Goal: Information Seeking & Learning: Compare options

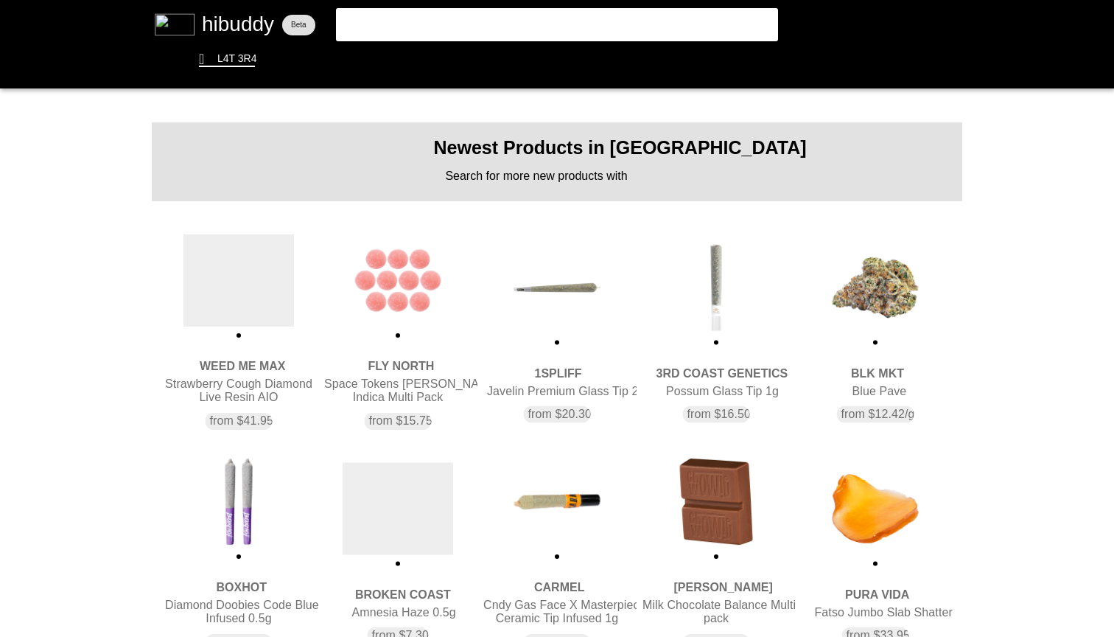
click at [896, 316] on flt-glass-pane at bounding box center [557, 318] width 1114 height 637
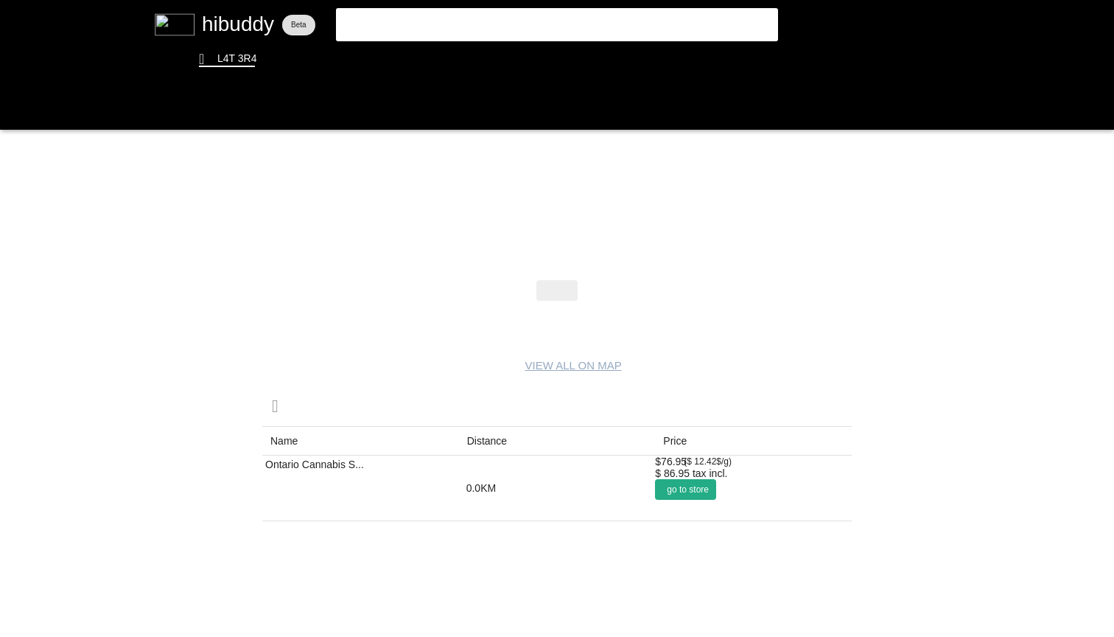
click at [699, 482] on flt-glass-pane at bounding box center [557, 318] width 1114 height 637
click at [435, 24] on flt-glass-pane at bounding box center [557, 318] width 1114 height 637
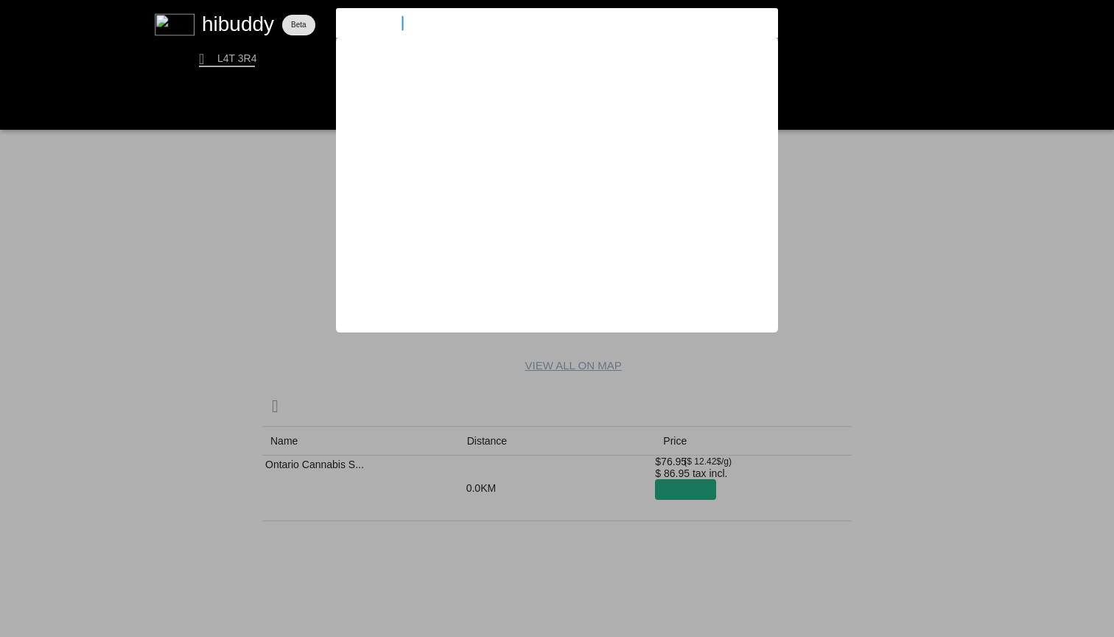
type input "handy dandies"
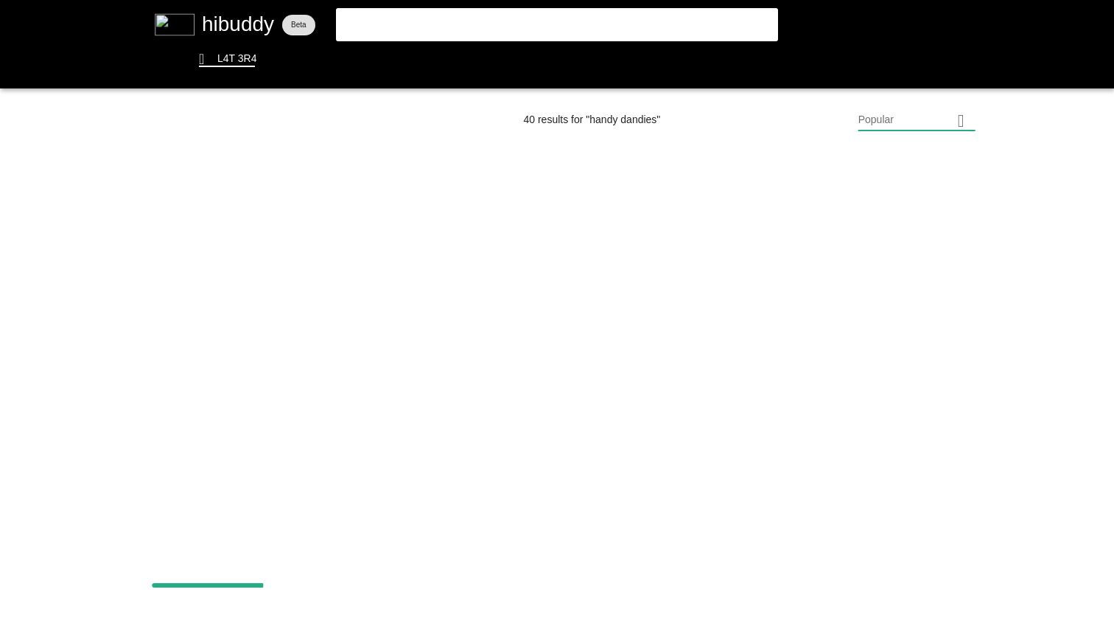
click at [503, 32] on flt-glass-pane at bounding box center [557, 318] width 1114 height 637
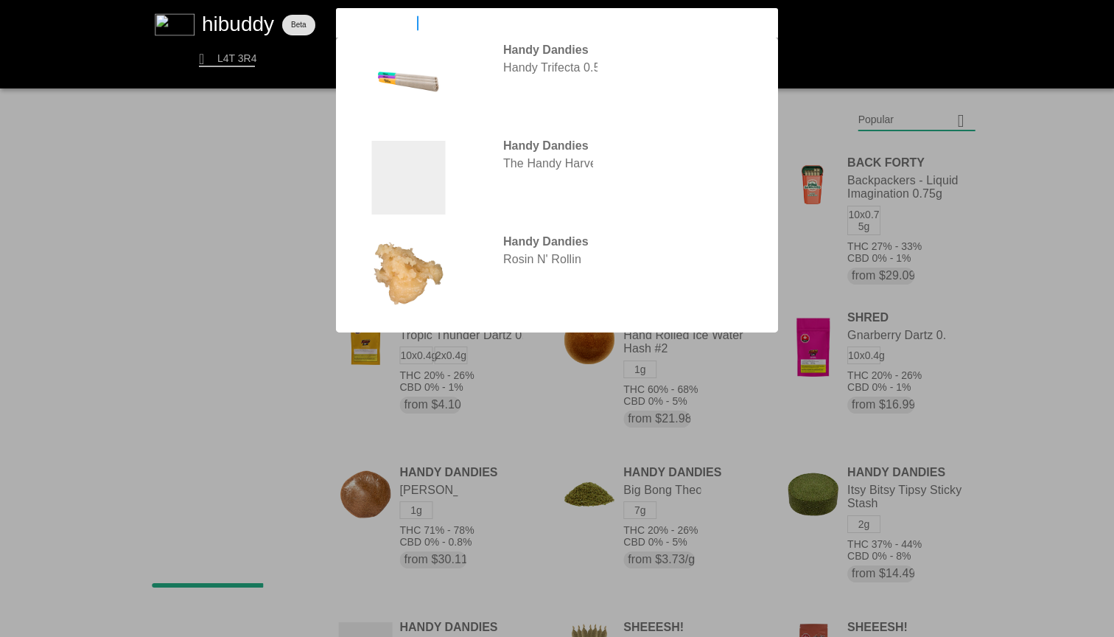
click at [941, 217] on flt-glass-pane at bounding box center [557, 318] width 1114 height 637
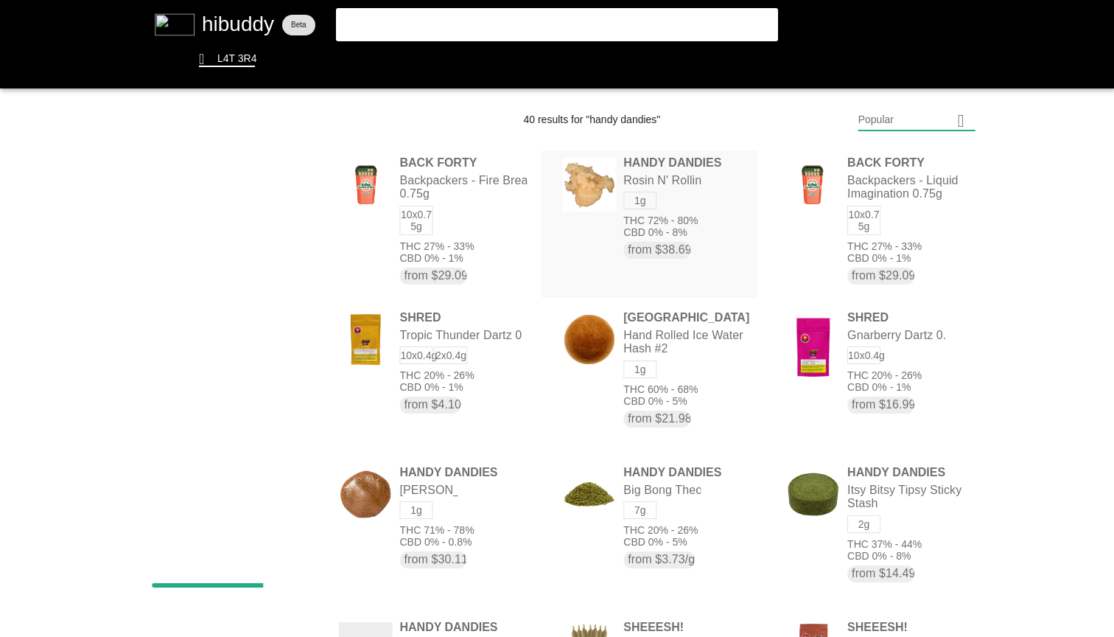
click at [698, 206] on flt-glass-pane at bounding box center [557, 318] width 1114 height 637
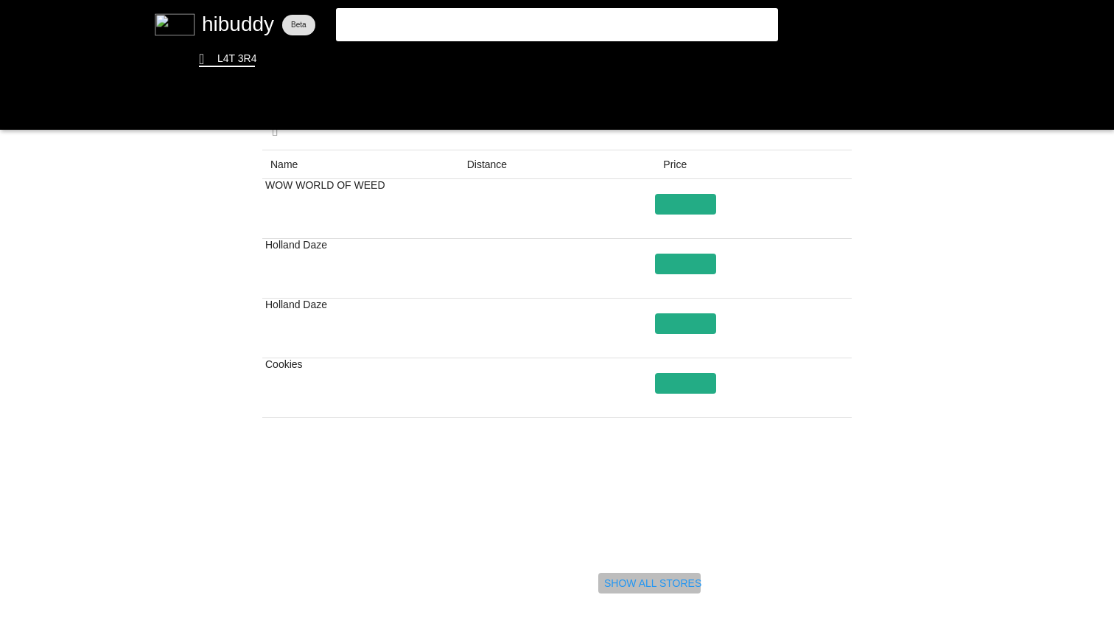
click at [626, 578] on flt-glass-pane at bounding box center [557, 318] width 1114 height 637
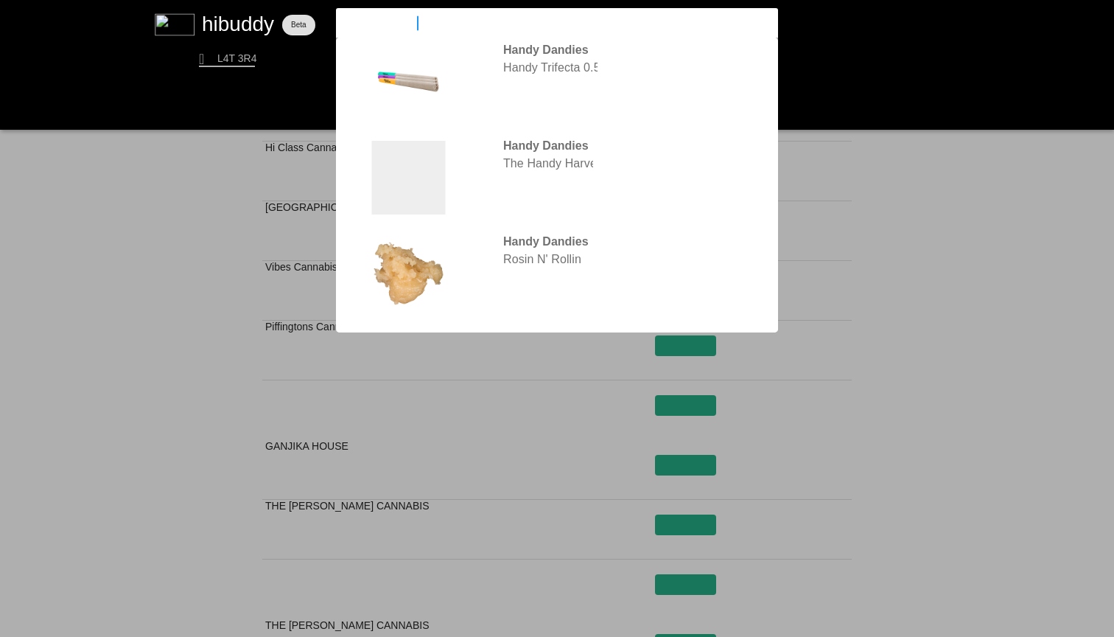
drag, startPoint x: 509, startPoint y: 30, endPoint x: 216, endPoint y: 21, distance: 293.4
click at [216, 22] on flt-glass-pane at bounding box center [557, 318] width 1114 height 637
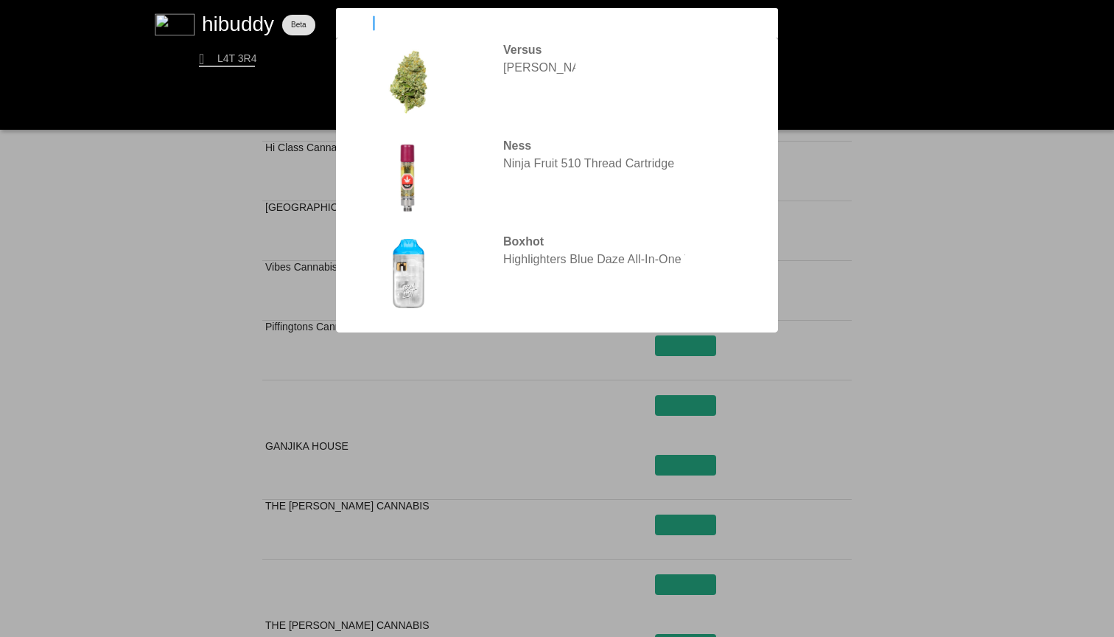
type input "1above"
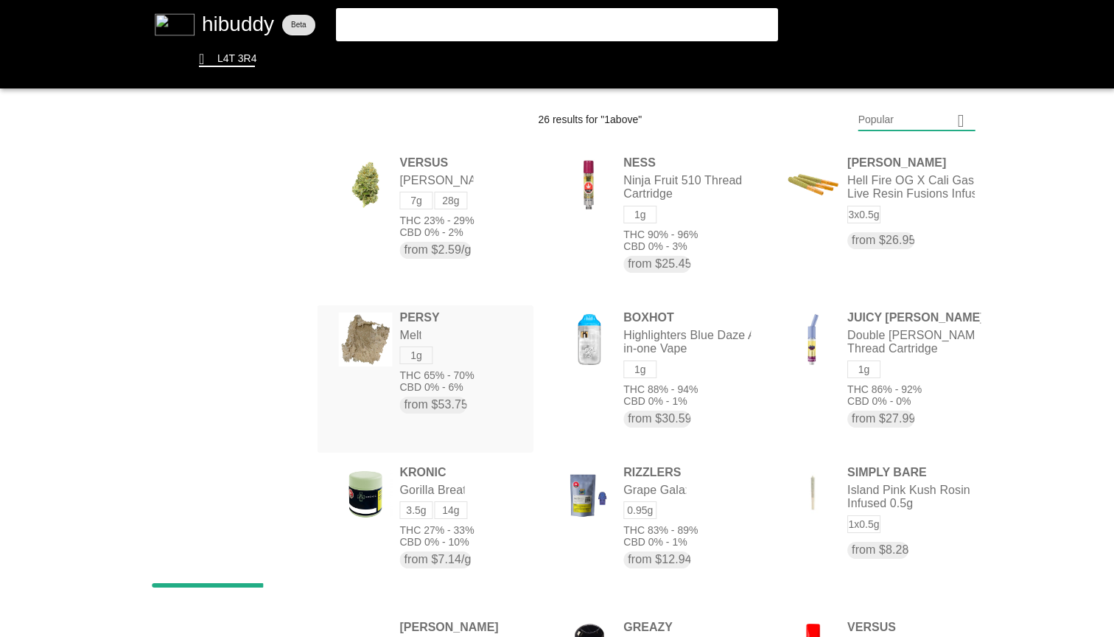
click at [472, 366] on flt-glass-pane at bounding box center [557, 318] width 1114 height 637
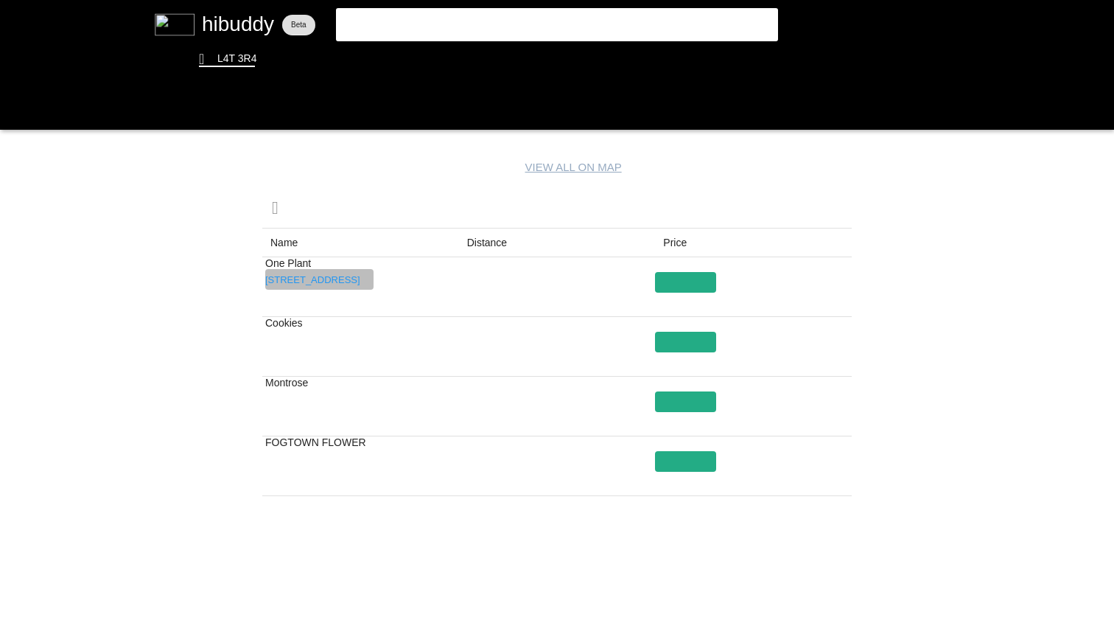
click at [362, 277] on flt-glass-pane at bounding box center [557, 318] width 1114 height 637
click at [672, 286] on flt-glass-pane at bounding box center [557, 318] width 1114 height 637
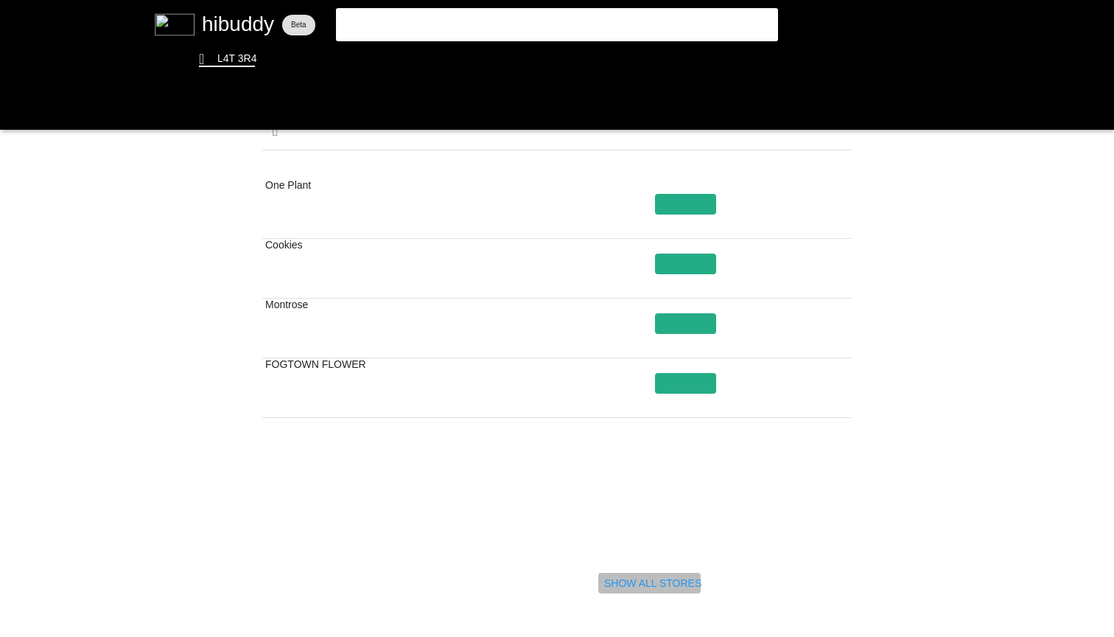
click at [645, 586] on flt-glass-pane at bounding box center [557, 318] width 1114 height 637
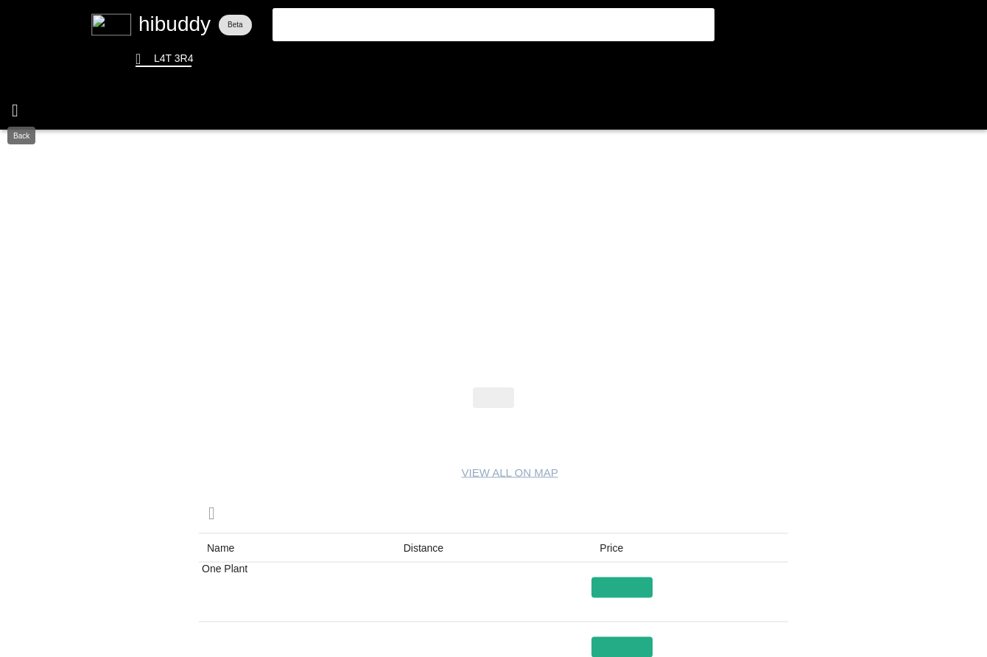
click at [22, 108] on flt-glass-pane at bounding box center [493, 328] width 987 height 657
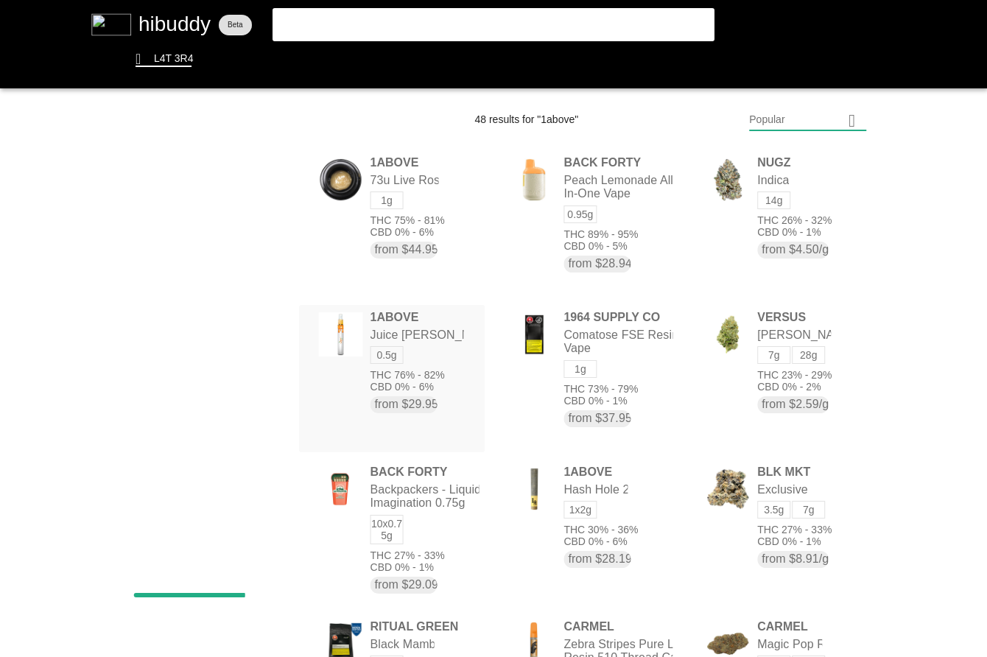
click at [450, 367] on flt-glass-pane at bounding box center [493, 328] width 987 height 657
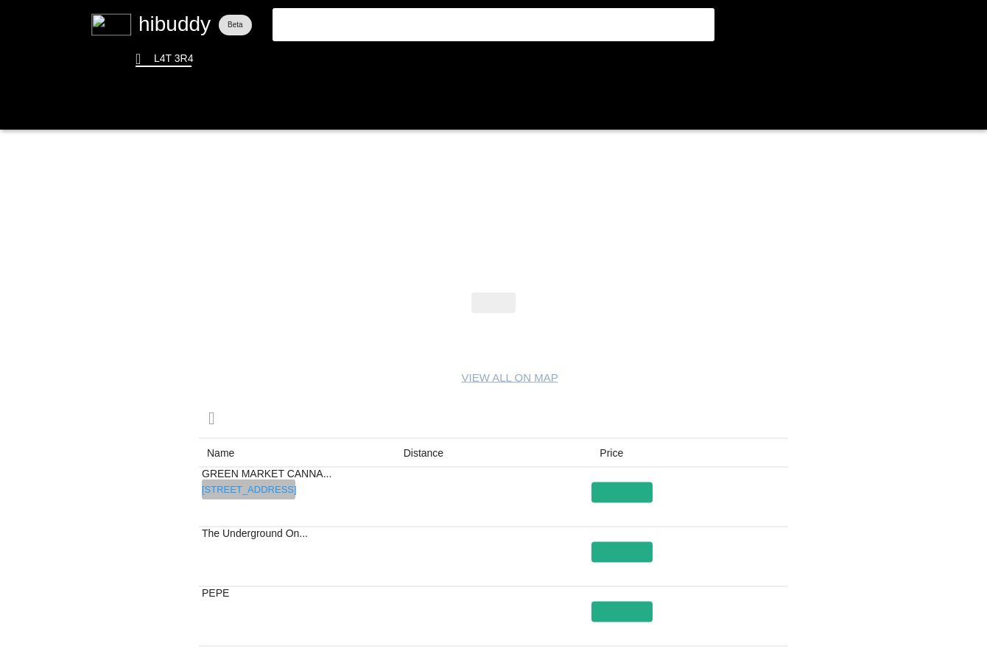
click at [273, 492] on flt-glass-pane at bounding box center [493, 328] width 987 height 657
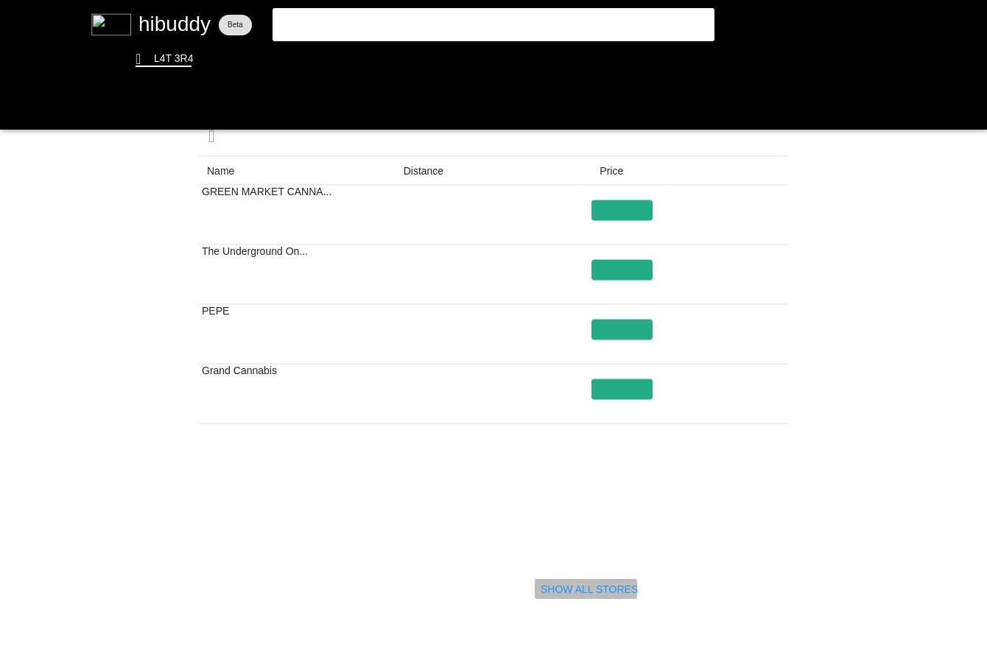
click at [588, 592] on flt-glass-pane at bounding box center [493, 328] width 987 height 657
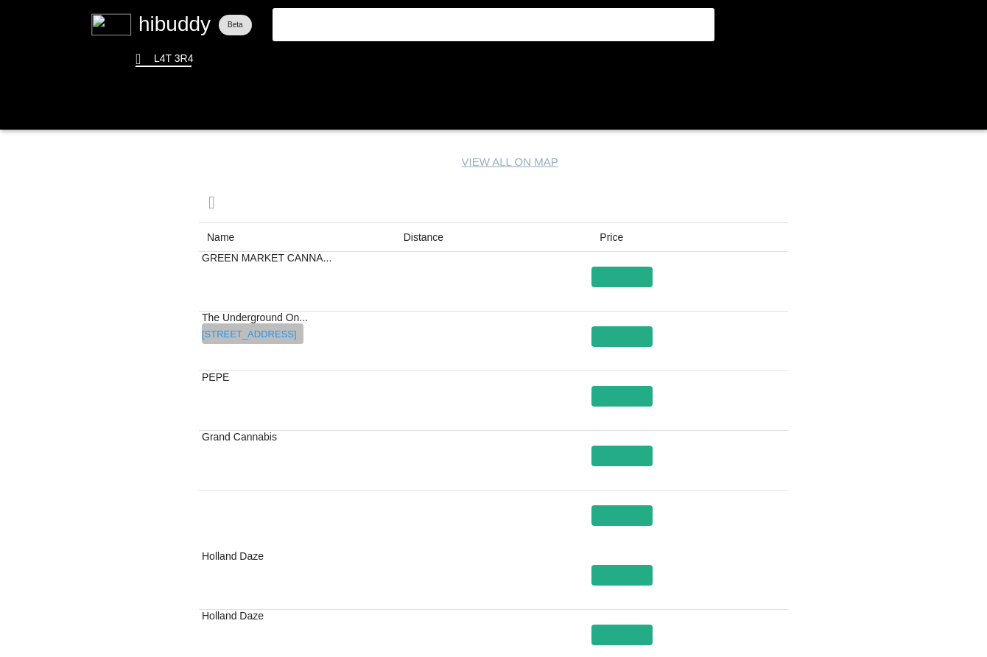
click at [283, 335] on flt-glass-pane at bounding box center [493, 328] width 987 height 657
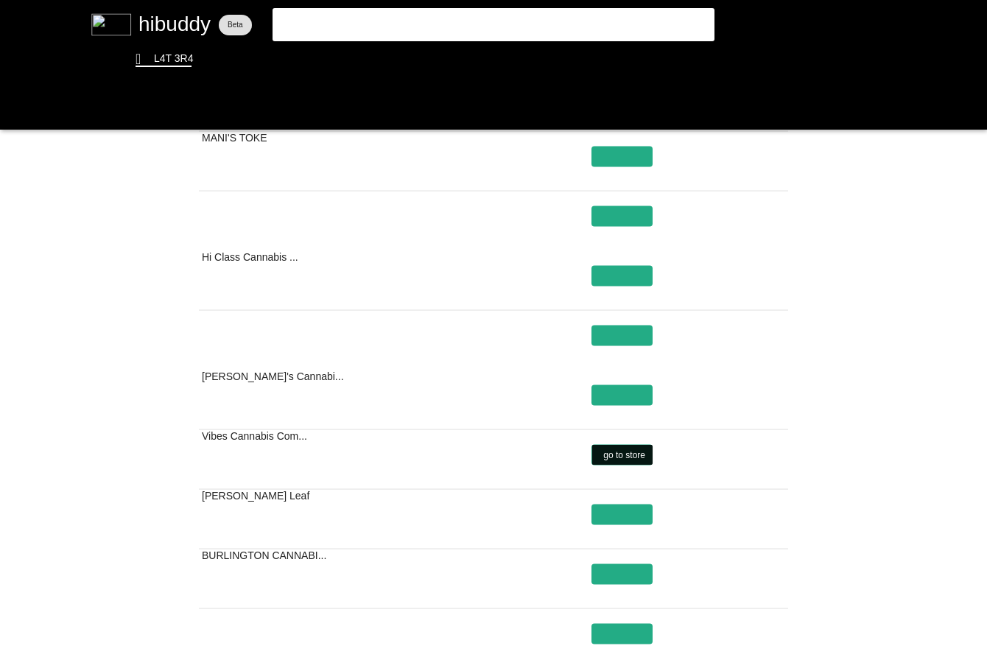
click at [635, 455] on flt-glass-pane at bounding box center [493, 328] width 987 height 657
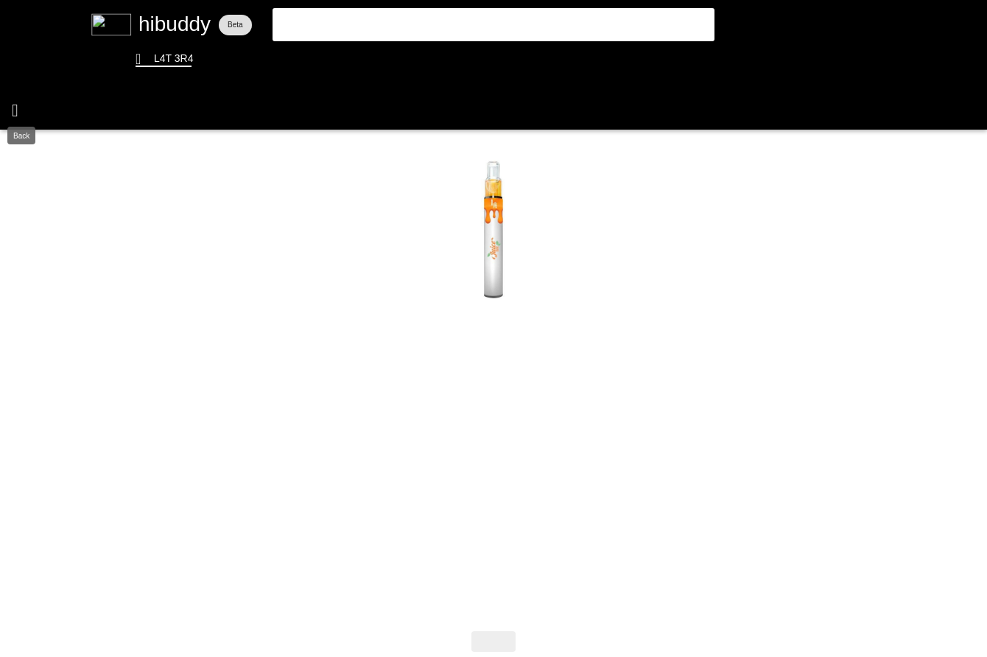
click at [12, 116] on flt-glass-pane at bounding box center [493, 328] width 987 height 657
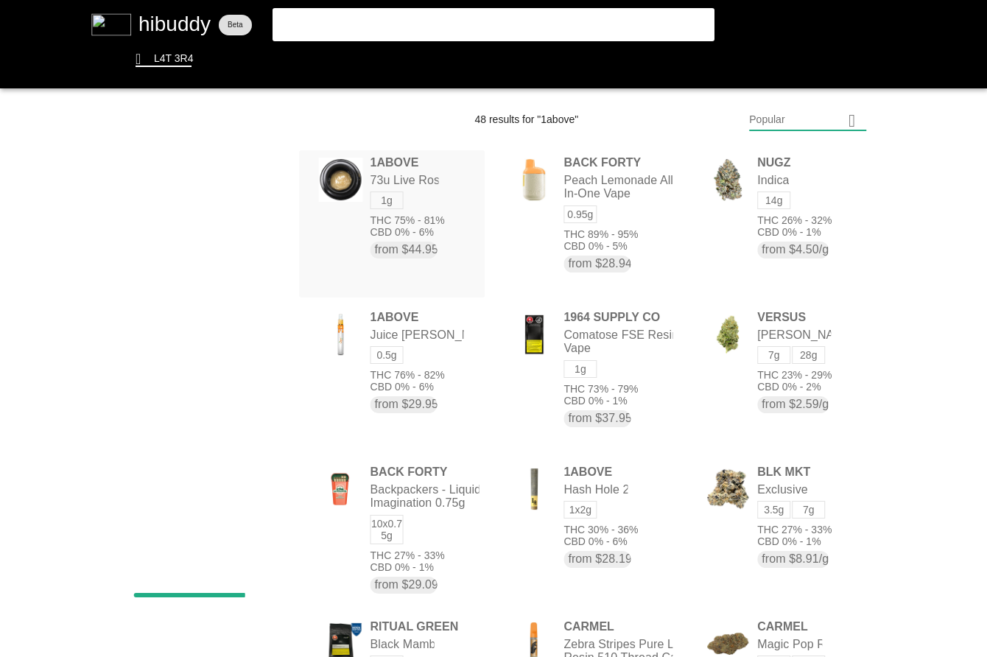
click at [464, 192] on flt-glass-pane at bounding box center [493, 328] width 987 height 657
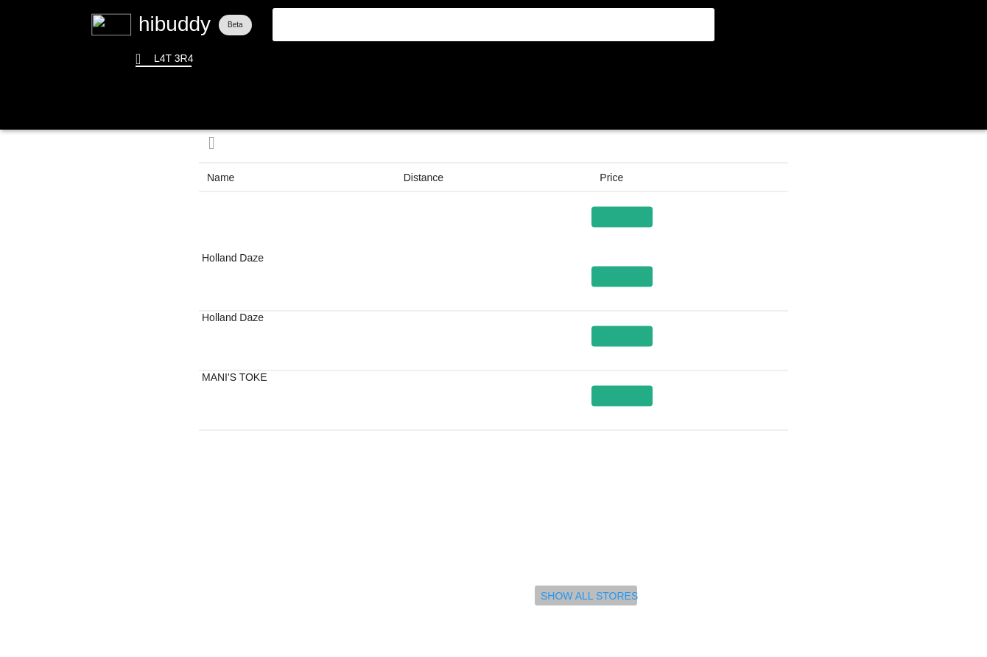
click at [573, 601] on flt-glass-pane at bounding box center [493, 328] width 987 height 657
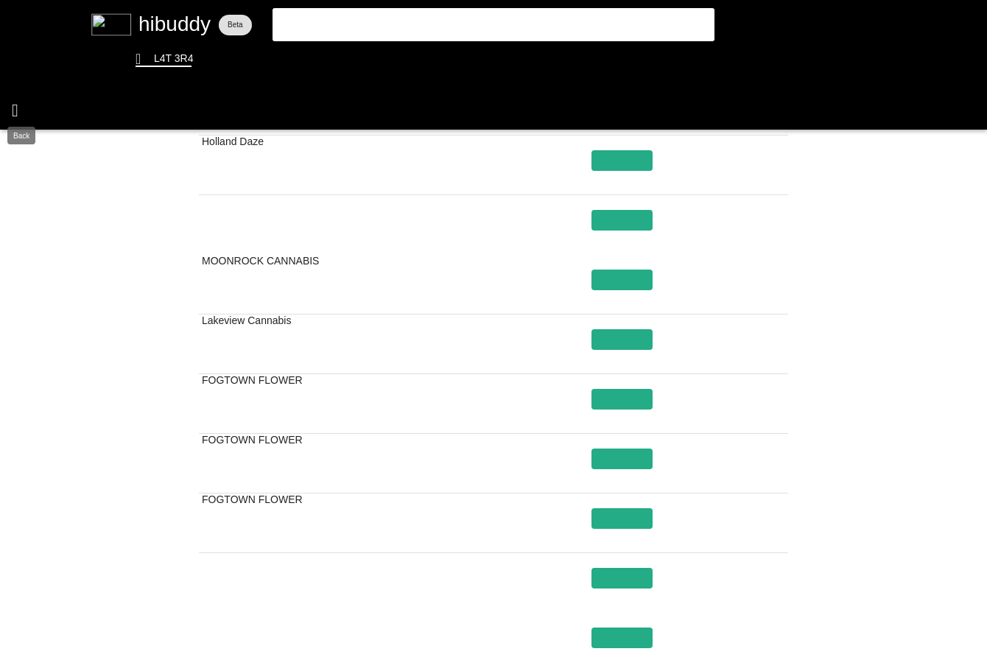
click at [16, 98] on flt-glass-pane at bounding box center [493, 328] width 987 height 657
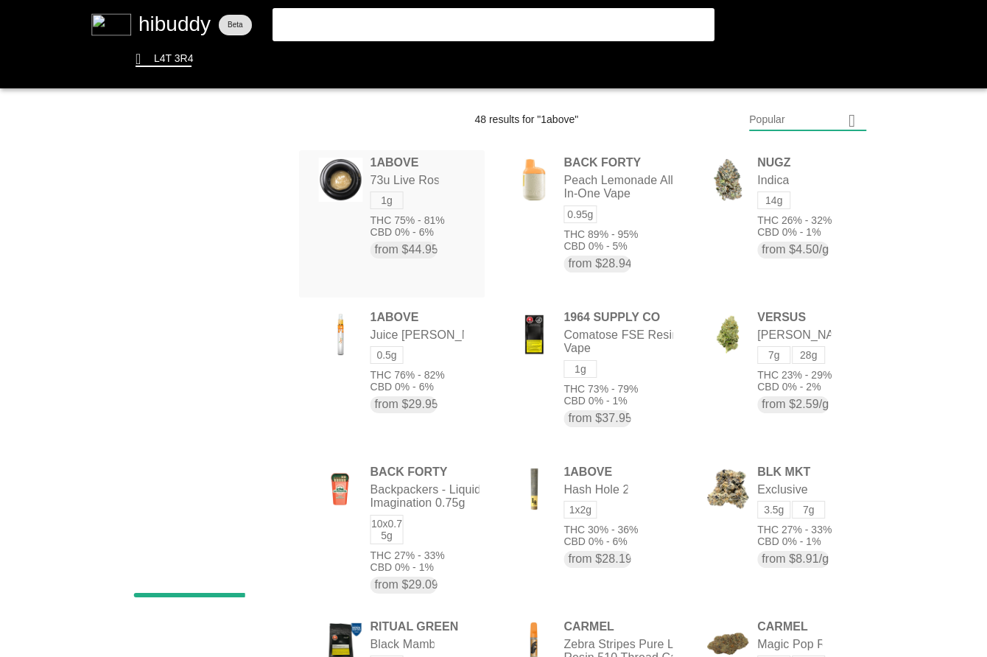
click at [456, 256] on flt-glass-pane at bounding box center [493, 328] width 987 height 657
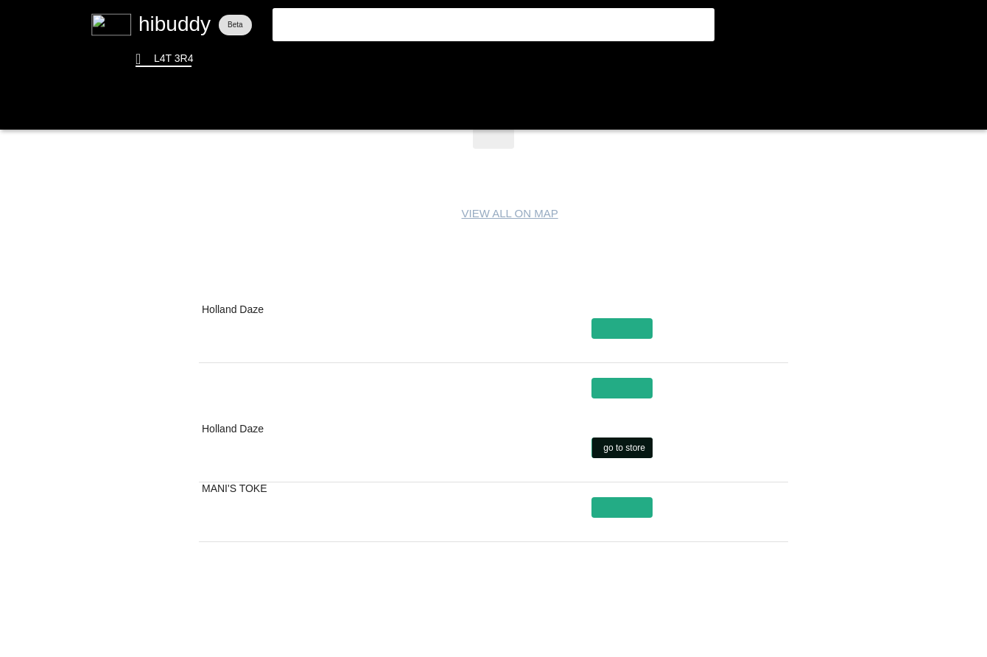
click at [620, 448] on flt-glass-pane at bounding box center [493, 328] width 987 height 657
click at [612, 330] on flt-glass-pane at bounding box center [493, 328] width 987 height 657
click at [633, 386] on flt-glass-pane at bounding box center [493, 328] width 987 height 657
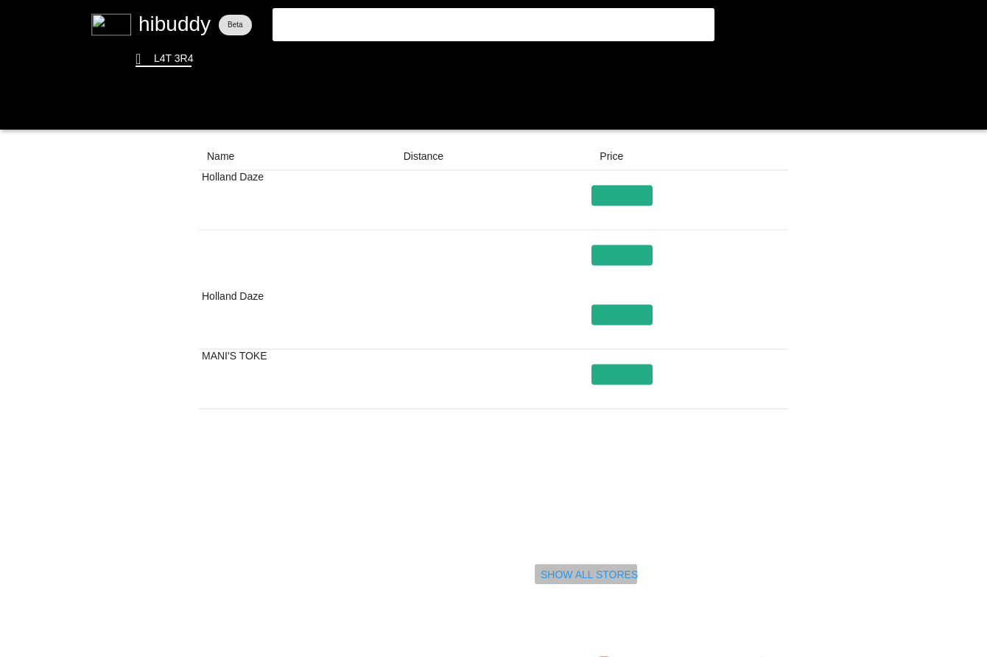
click at [604, 578] on flt-glass-pane at bounding box center [493, 328] width 987 height 657
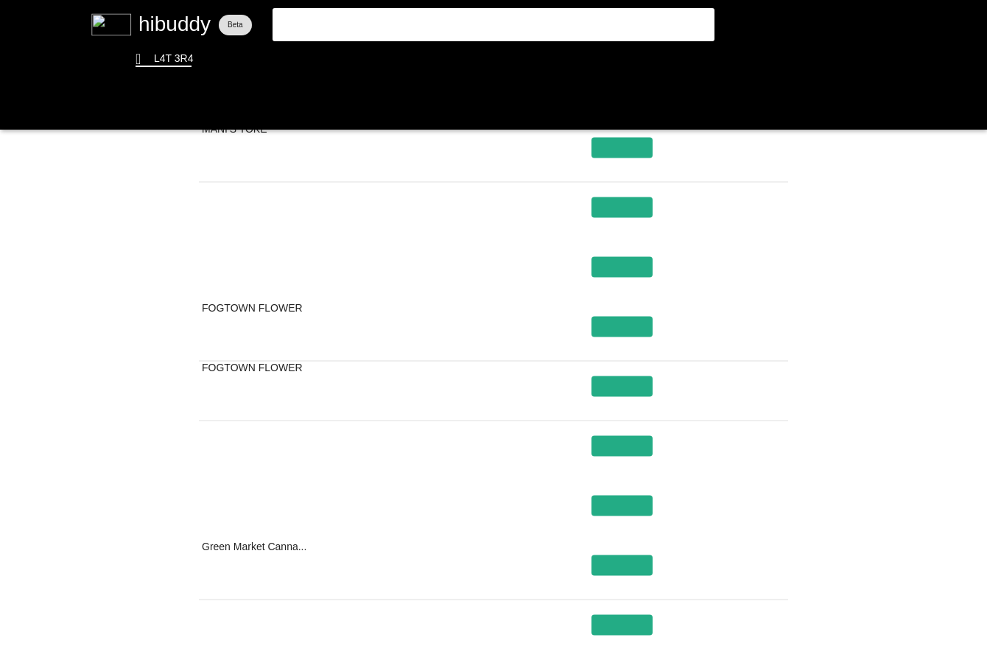
click at [134, 23] on flt-glass-pane at bounding box center [493, 328] width 987 height 657
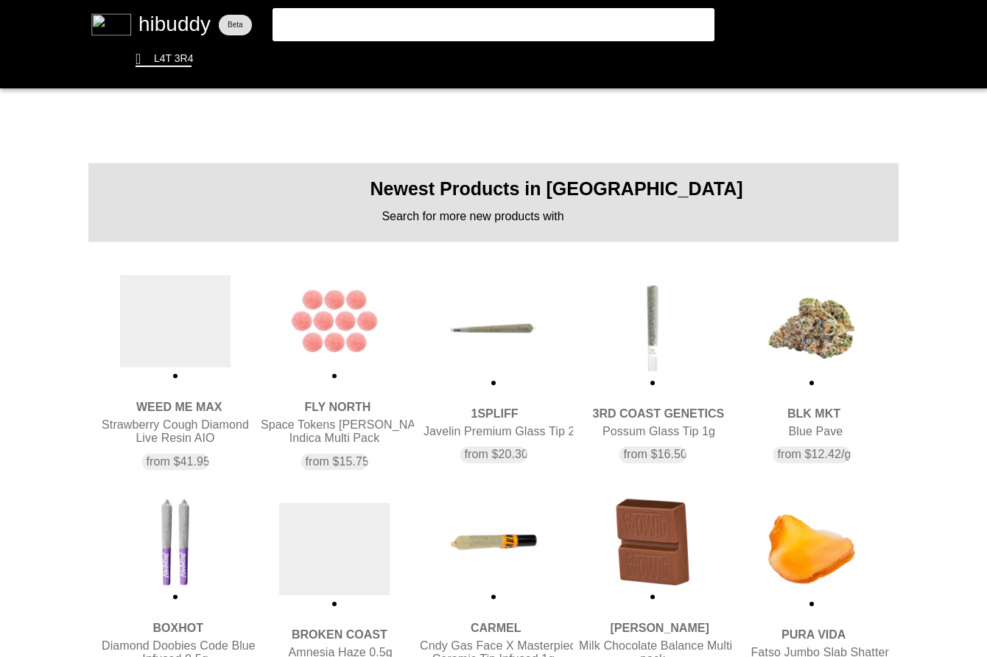
click at [435, 30] on flt-glass-pane at bounding box center [493, 328] width 987 height 657
type input "a"
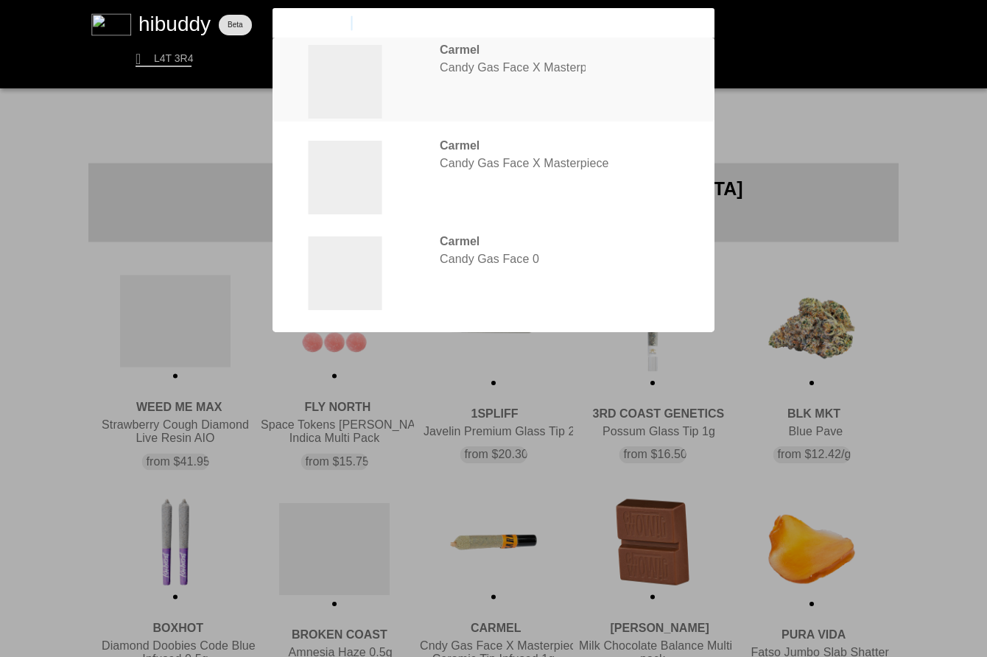
type input "carmel candy"
click at [524, 67] on flt-glass-pane at bounding box center [493, 328] width 987 height 657
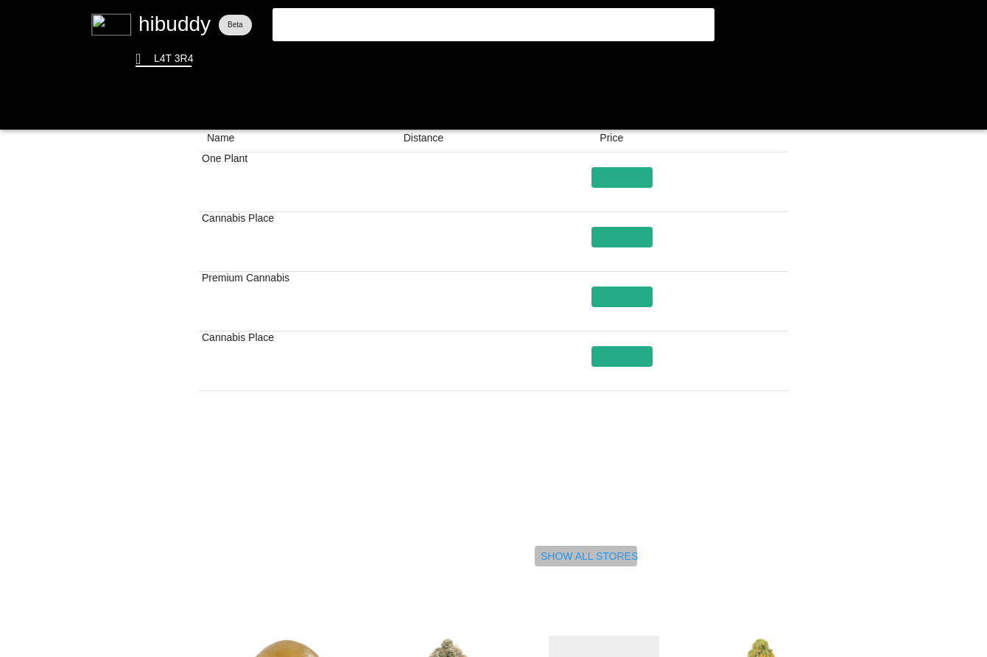
click at [564, 559] on flt-glass-pane at bounding box center [493, 328] width 987 height 657
